Goal: Transaction & Acquisition: Purchase product/service

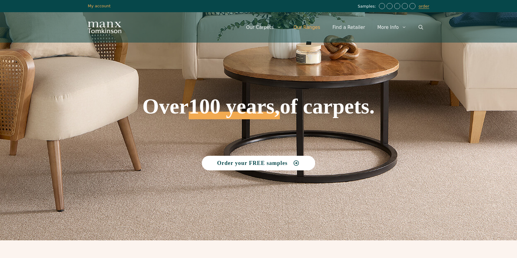
click at [315, 27] on link "Our Ranges" at bounding box center [306, 27] width 39 height 18
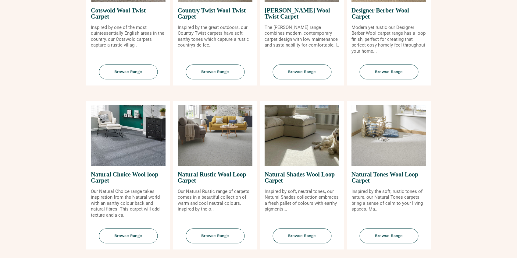
scroll to position [335, 0]
click at [387, 236] on span "Browse Range" at bounding box center [388, 236] width 59 height 15
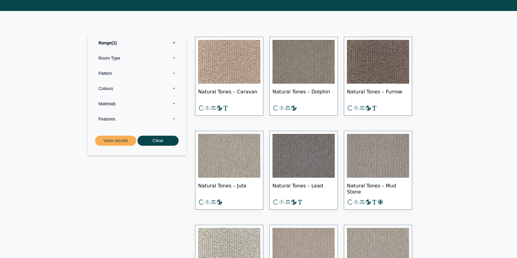
scroll to position [274, 0]
click at [230, 74] on img at bounding box center [229, 62] width 62 height 44
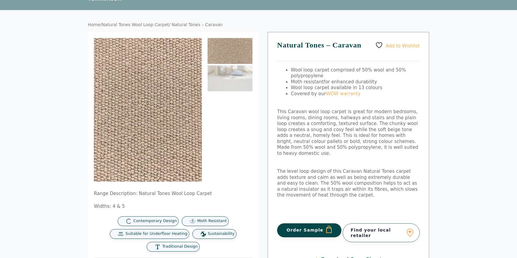
scroll to position [33, 0]
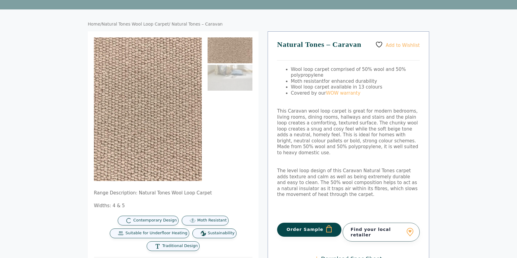
click at [317, 227] on button "Order Sample" at bounding box center [309, 230] width 64 height 14
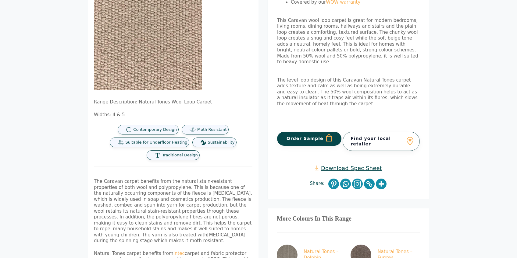
scroll to position [149, 0]
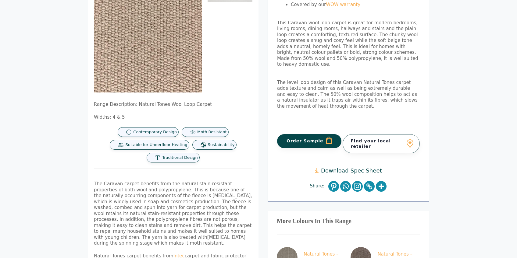
click at [312, 135] on button "Order Sample" at bounding box center [309, 141] width 64 height 14
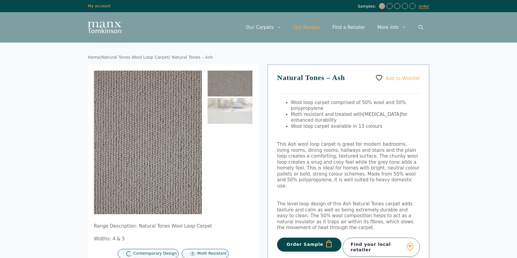
click at [316, 25] on link "Our Ranges" at bounding box center [306, 27] width 39 height 18
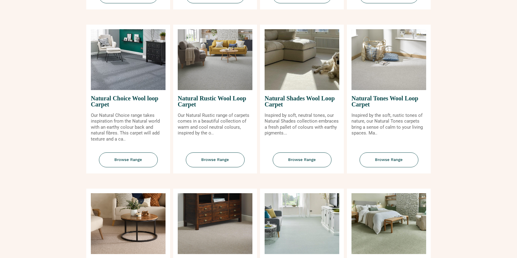
scroll to position [407, 0]
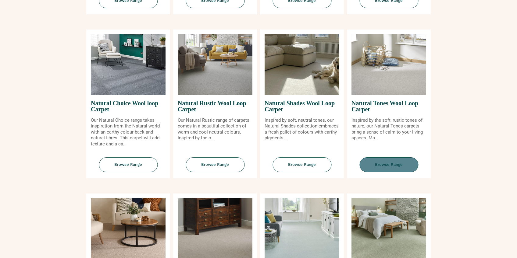
click at [397, 166] on span "Browse Range" at bounding box center [388, 165] width 59 height 15
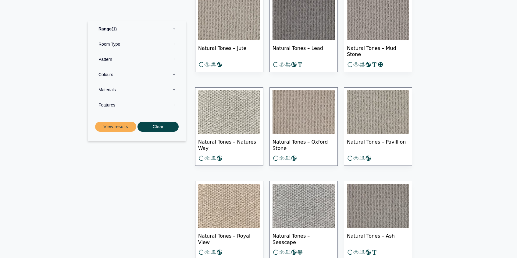
scroll to position [413, 0]
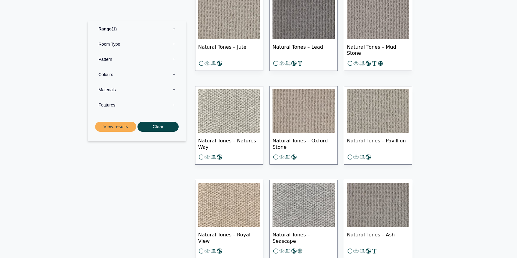
click at [377, 121] on img at bounding box center [378, 111] width 62 height 44
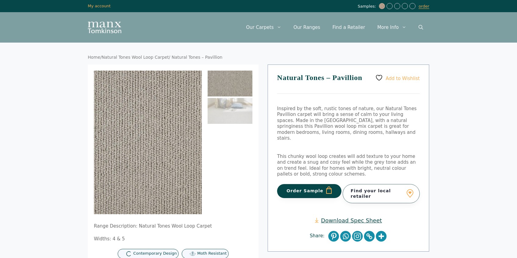
click at [310, 185] on button "Order Sample" at bounding box center [309, 191] width 64 height 14
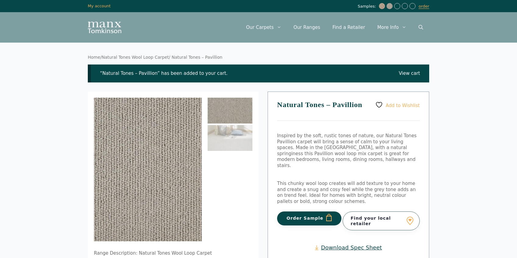
click at [412, 74] on link "View cart" at bounding box center [408, 74] width 21 height 6
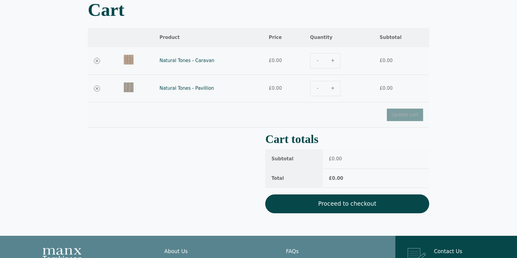
scroll to position [55, 0]
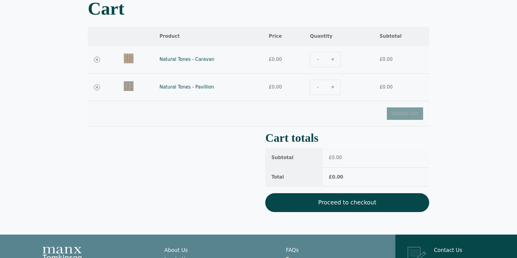
click at [391, 203] on link "Proceed to checkout" at bounding box center [347, 202] width 164 height 19
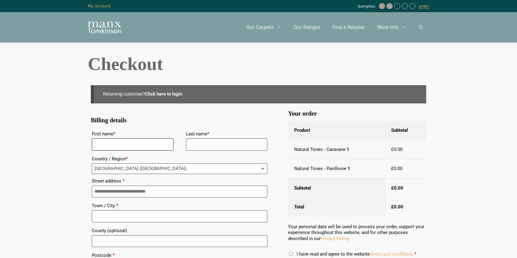
click at [110, 142] on input "First name *" at bounding box center [133, 145] width 82 height 12
type input "*******"
type input "**********"
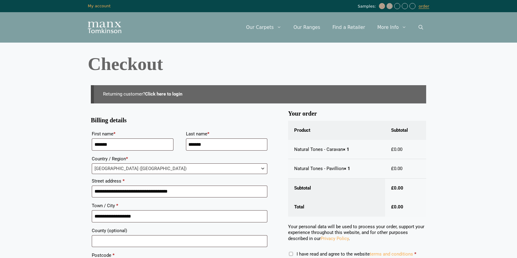
type input "*******"
type input "**********"
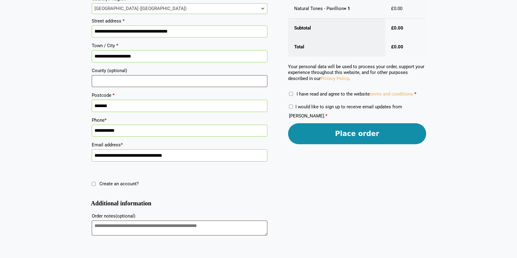
scroll to position [153, 0]
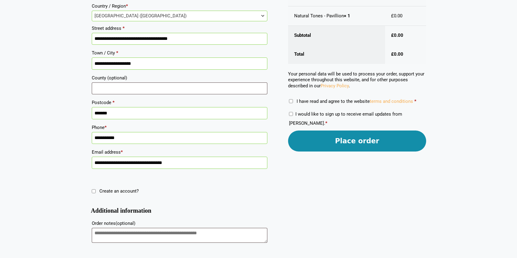
click at [366, 141] on button "Place order" at bounding box center [357, 141] width 138 height 21
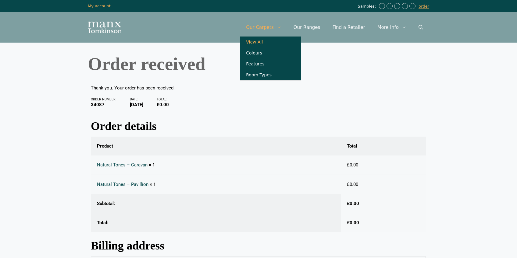
click at [265, 41] on link "View All" at bounding box center [270, 42] width 61 height 11
